Goal: Task Accomplishment & Management: Manage account settings

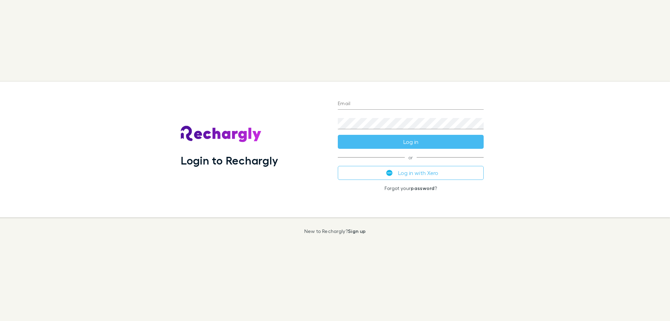
click at [355, 105] on input "Email" at bounding box center [411, 103] width 146 height 11
type input "**********"
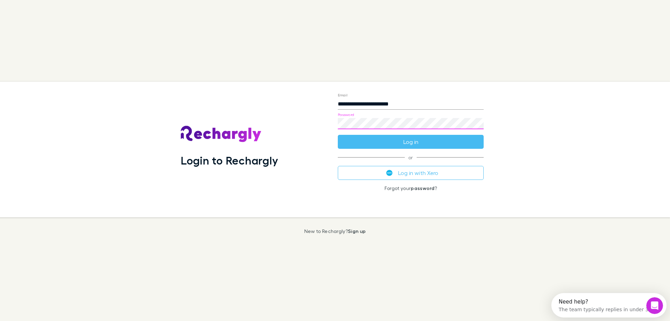
click at [338, 135] on button "Log in" at bounding box center [411, 142] width 146 height 14
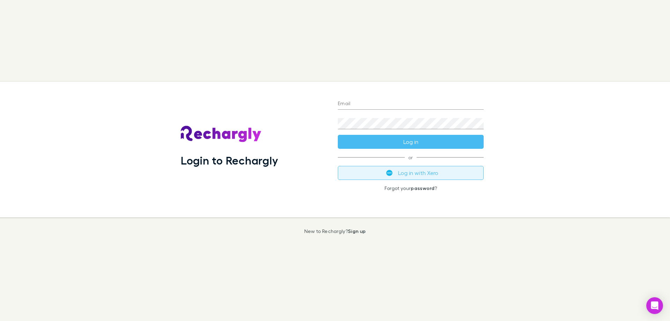
click at [415, 172] on button "Log in with Xero" at bounding box center [411, 173] width 146 height 14
click at [423, 172] on button "Log in with Xero" at bounding box center [411, 173] width 146 height 14
click at [409, 174] on button "Log in with Xero" at bounding box center [411, 173] width 146 height 14
